Goal: Find specific page/section: Find specific page/section

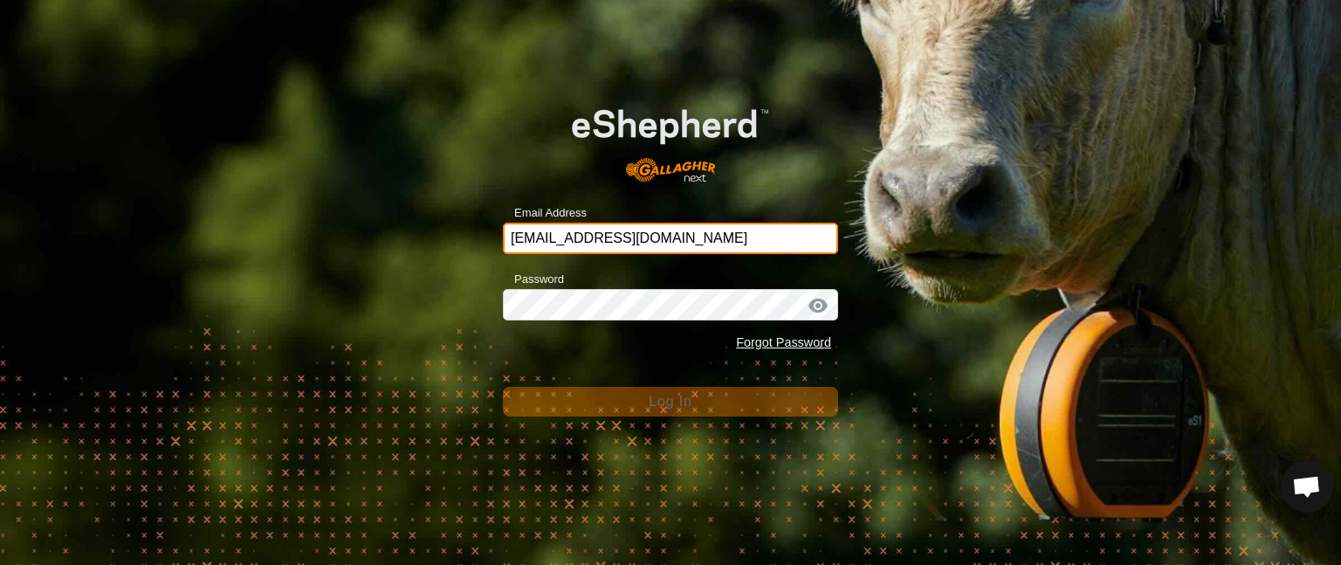
click at [677, 233] on input "krispayne1@icloud.com" at bounding box center [670, 238] width 335 height 31
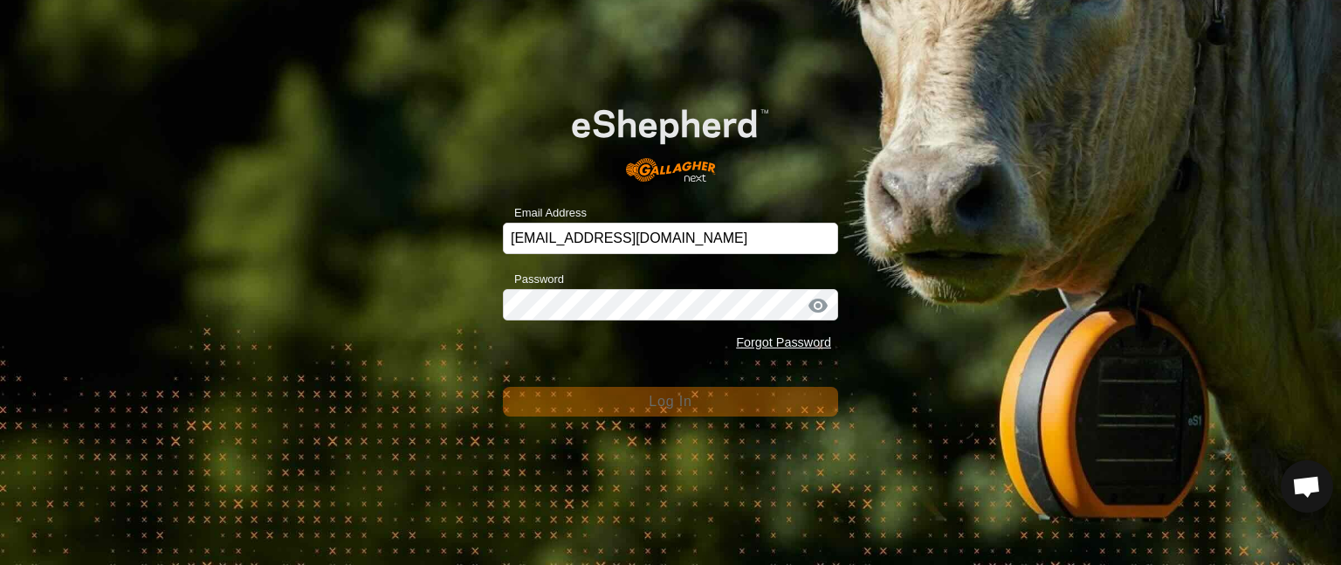
click at [770, 142] on img at bounding box center [670, 138] width 268 height 114
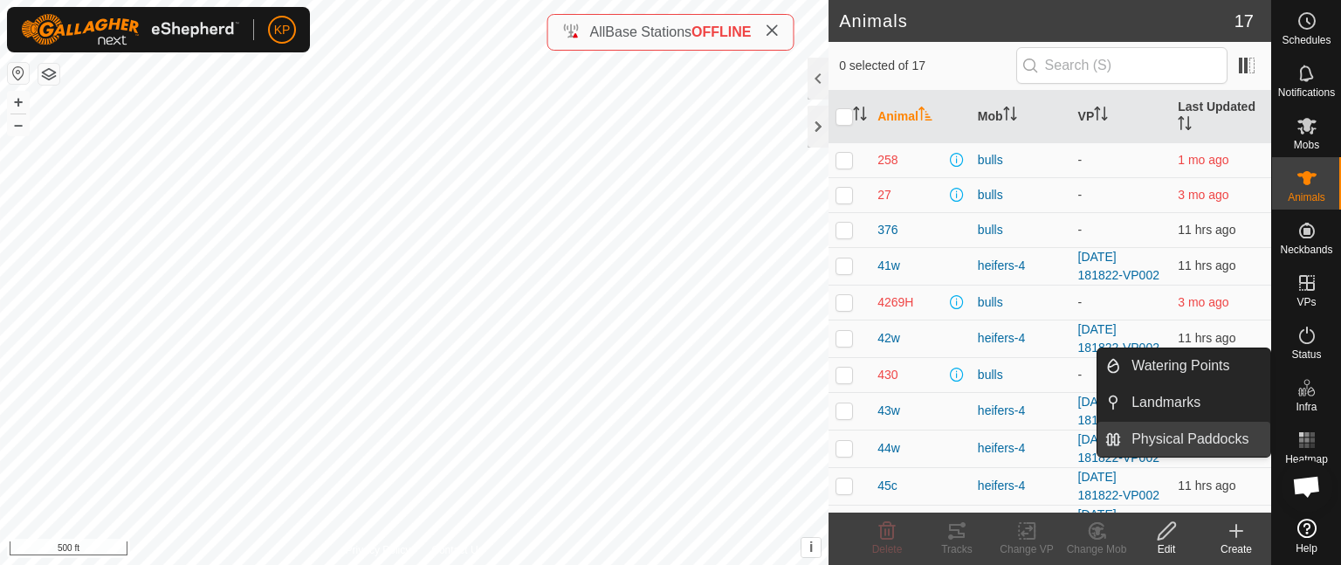
click at [1202, 438] on link "Physical Paddocks" at bounding box center [1195, 439] width 149 height 35
